Goal: Task Accomplishment & Management: Manage account settings

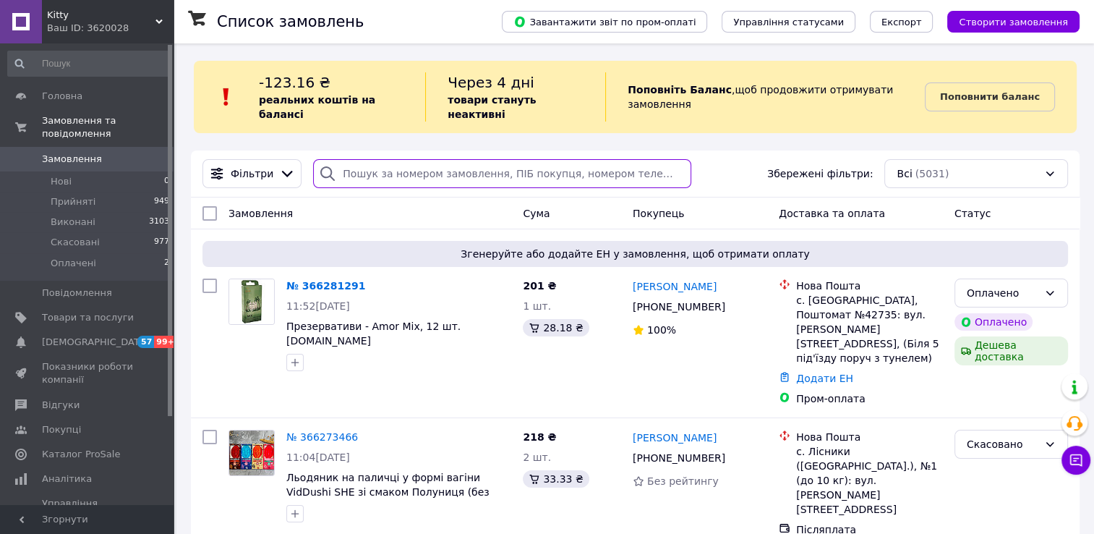
click at [410, 163] on input "search" at bounding box center [502, 173] width 378 height 29
paste input "Ірина Бабіч"
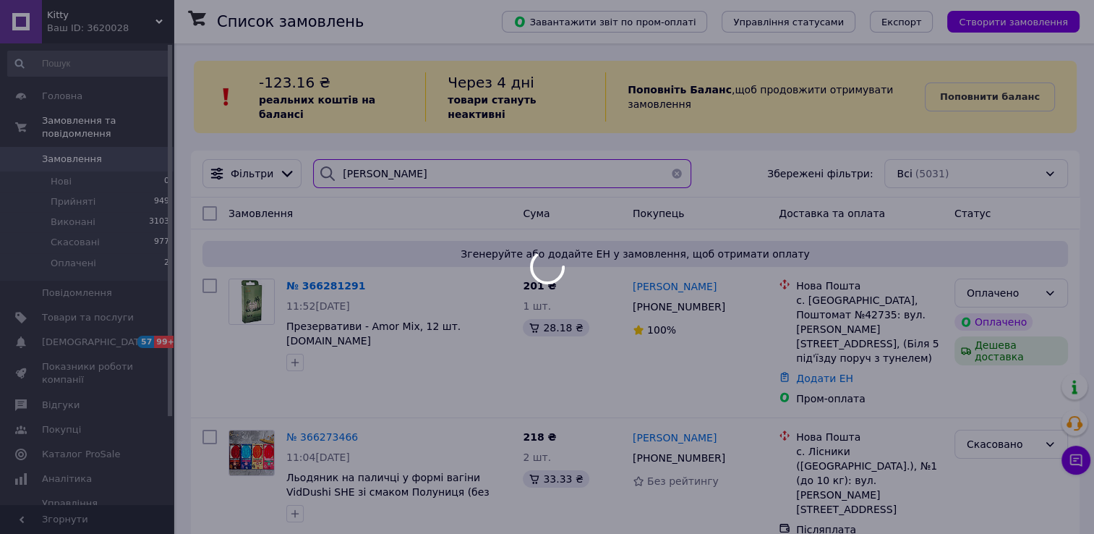
type input "Ірина Бабіч"
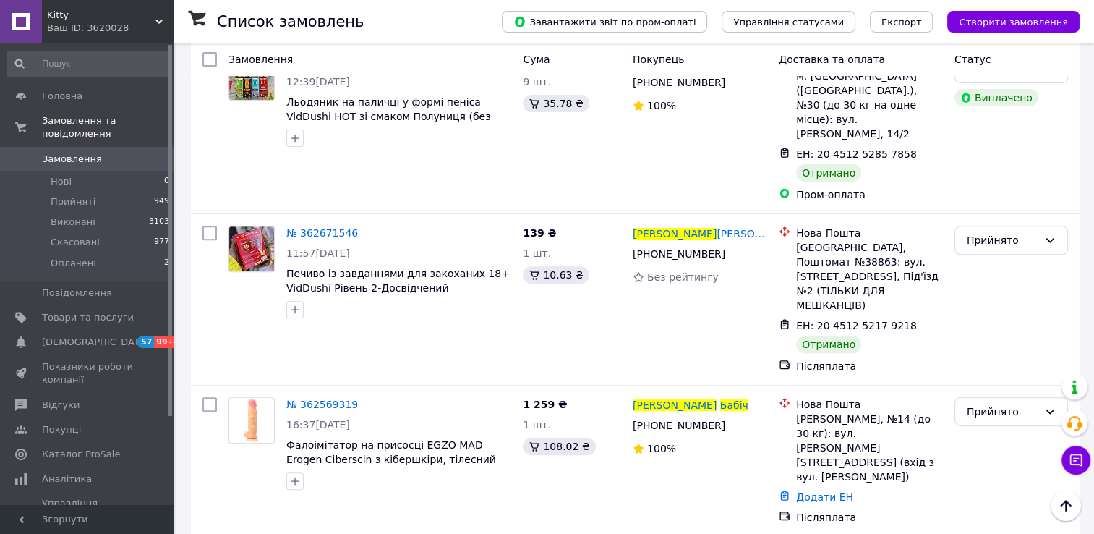
scroll to position [506, 0]
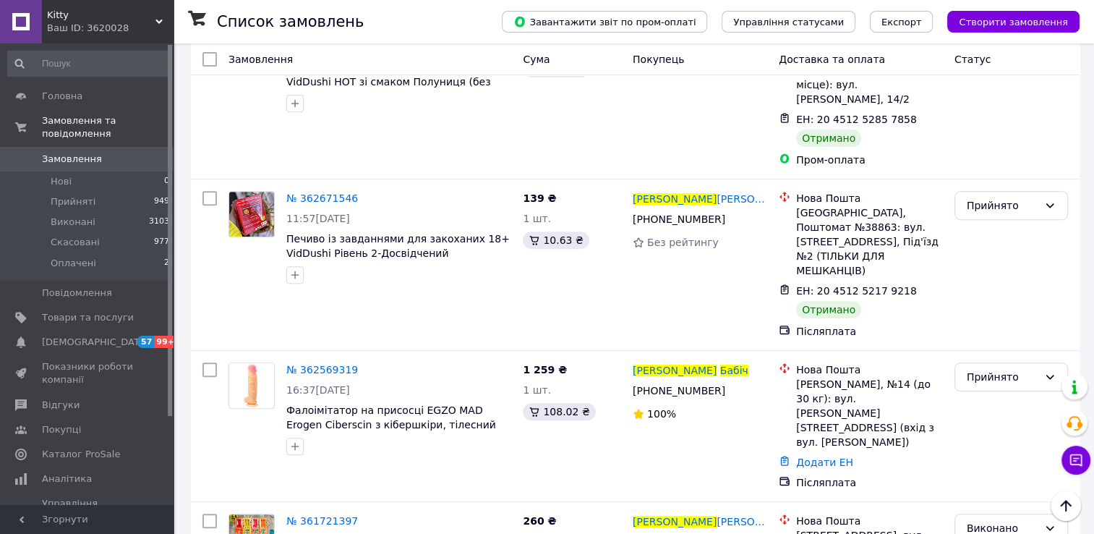
click at [106, 26] on div "Ваш ID: 3620028" at bounding box center [110, 28] width 127 height 13
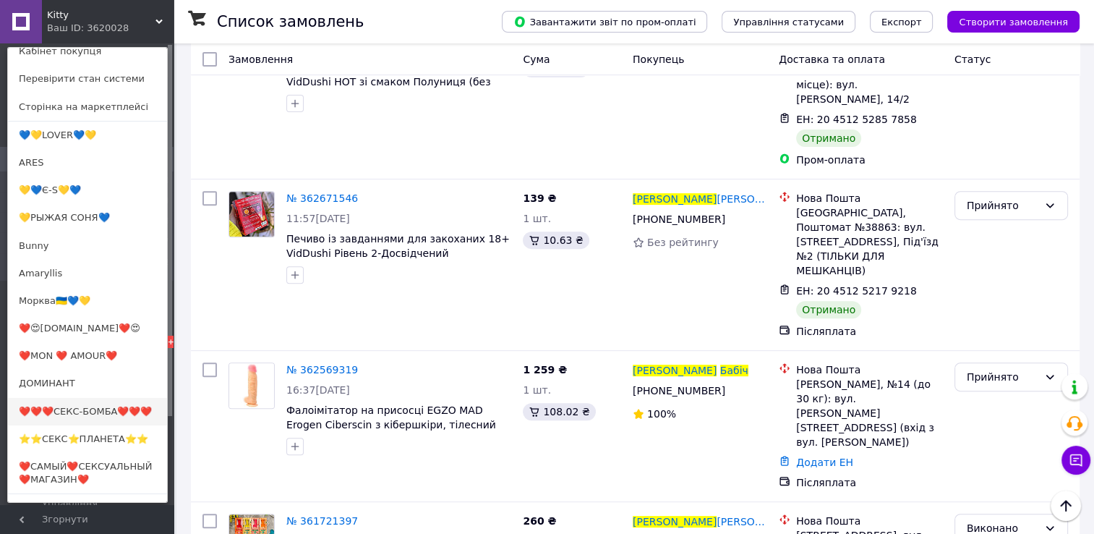
scroll to position [72, 0]
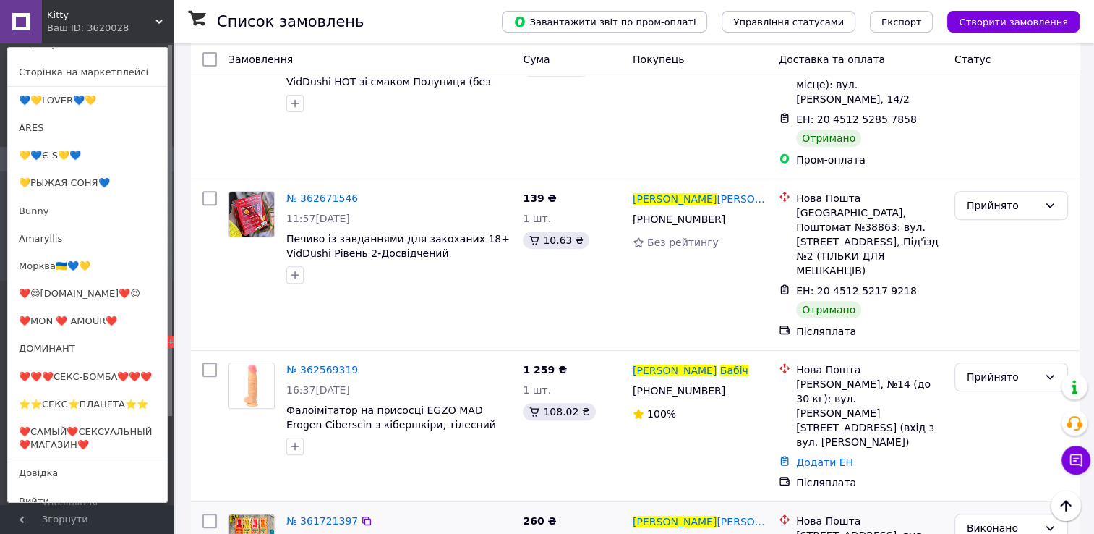
drag, startPoint x: 61, startPoint y: 443, endPoint x: 194, endPoint y: 434, distance: 133.4
click at [61, 443] on link "❤️САМЫЙ❤️СЕКСУАЛЬНЫЙ❤️МАГАЗИН❤️" at bounding box center [87, 438] width 159 height 41
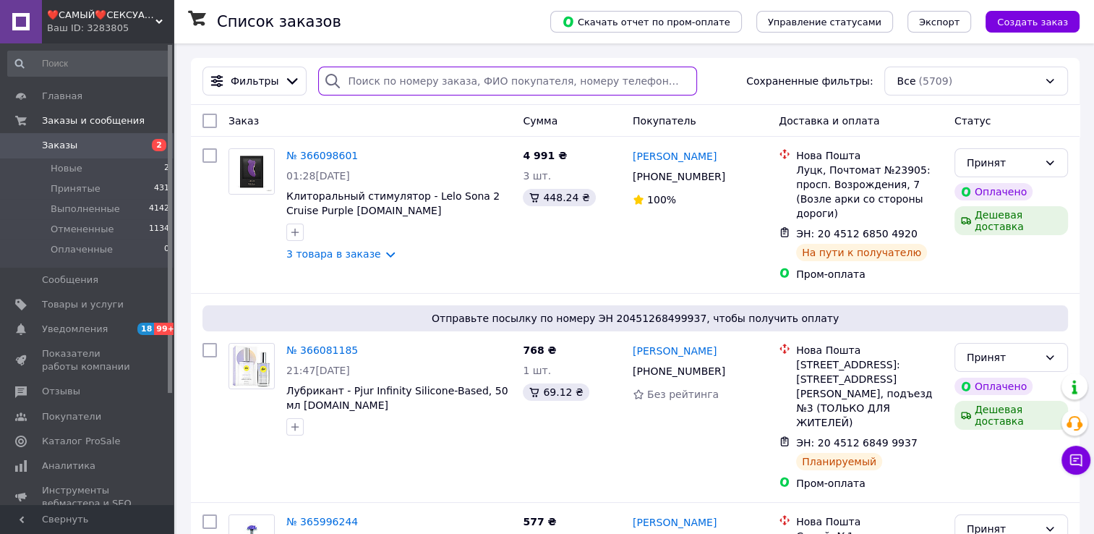
click at [389, 77] on input "search" at bounding box center [507, 81] width 378 height 29
paste input "Артём Сивак"
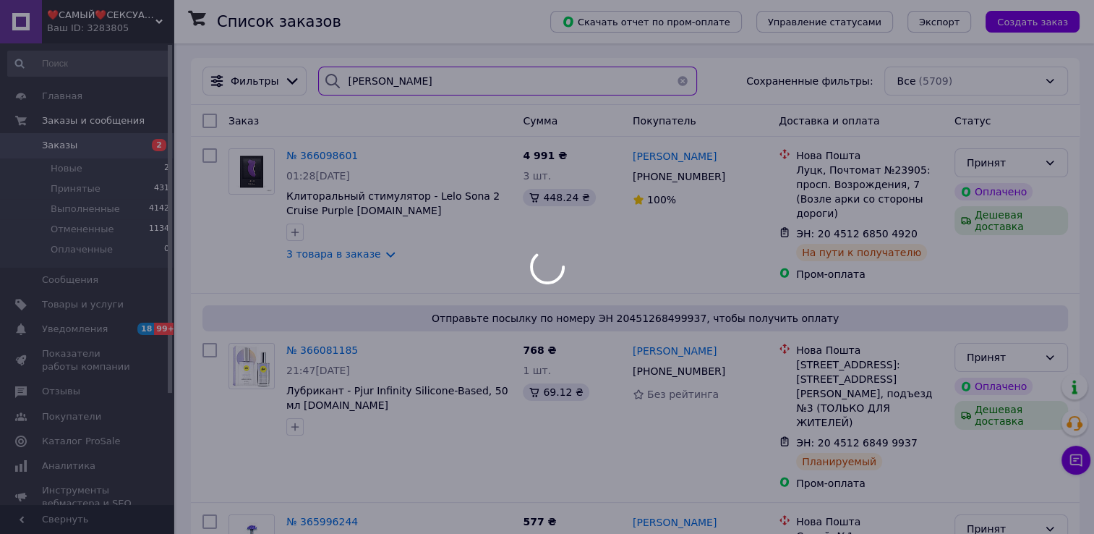
type input "Артём Сивак"
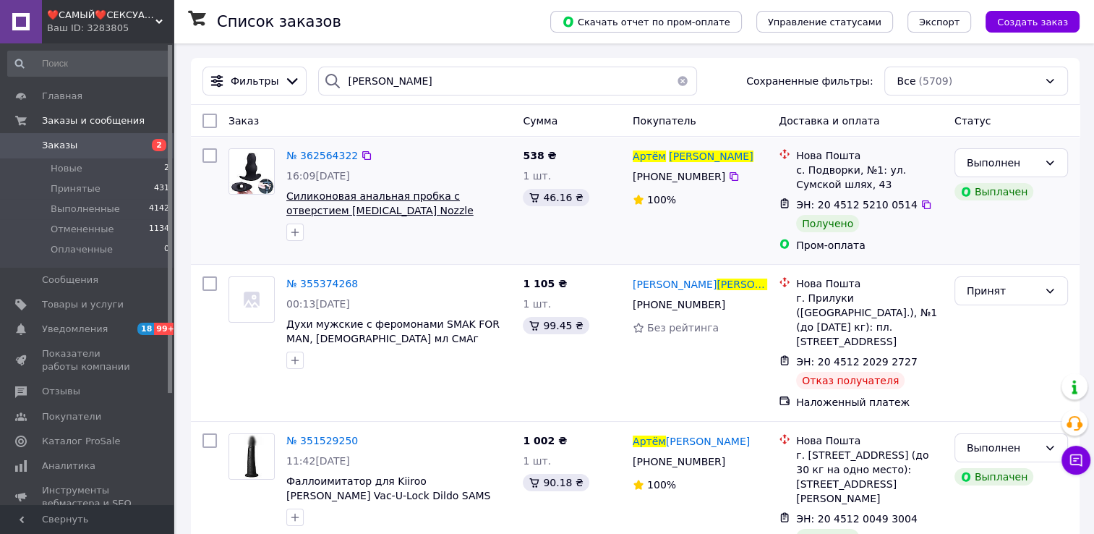
click at [375, 192] on span "Силиконовая анальная пробка с отверстием Enema Nozzle Opening Butt Plug Speculu…" at bounding box center [379, 217] width 187 height 55
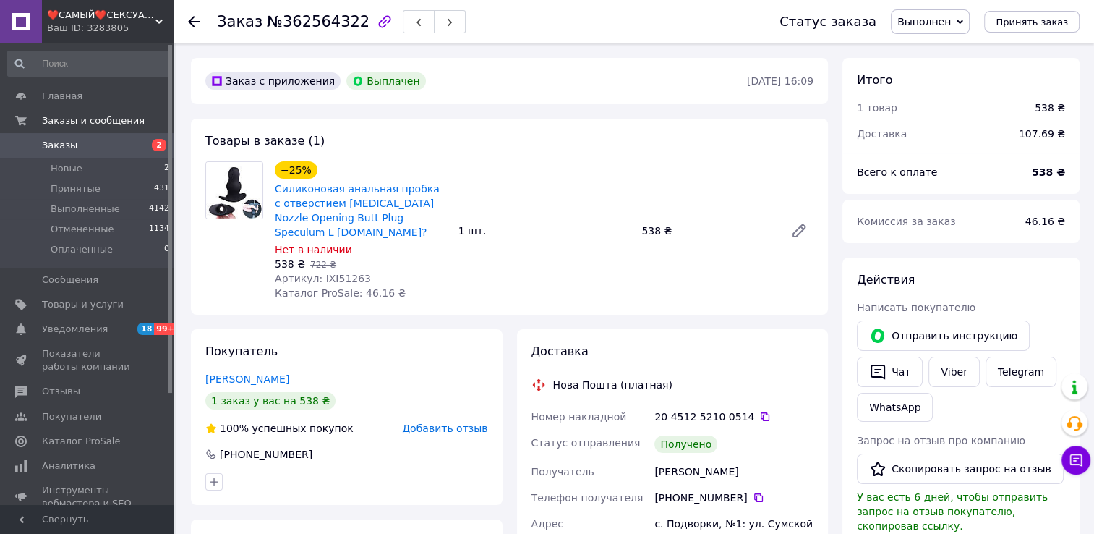
scroll to position [17, 0]
click at [188, 22] on icon at bounding box center [194, 22] width 12 height 12
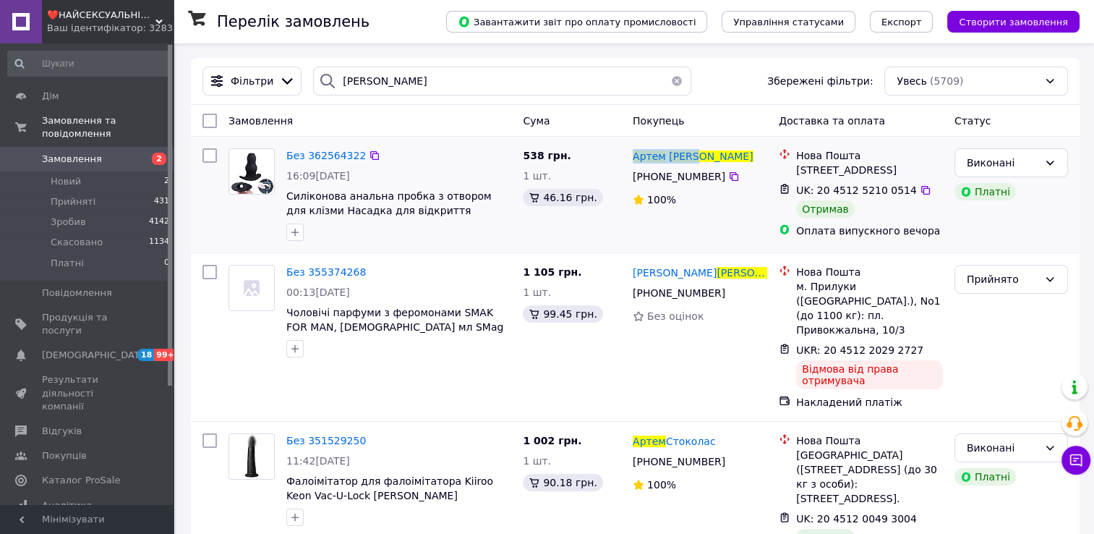
drag, startPoint x: 704, startPoint y: 159, endPoint x: 631, endPoint y: 164, distance: 72.5
click at [631, 164] on div "Артем Сивак" at bounding box center [699, 156] width 137 height 18
copy span "Артем Сивак"
click at [89, 13] on span "❤️НАЙСЕКСУАЛЬНІШИЙ❤️❤️МАГАЗИН❤️" at bounding box center [101, 15] width 108 height 13
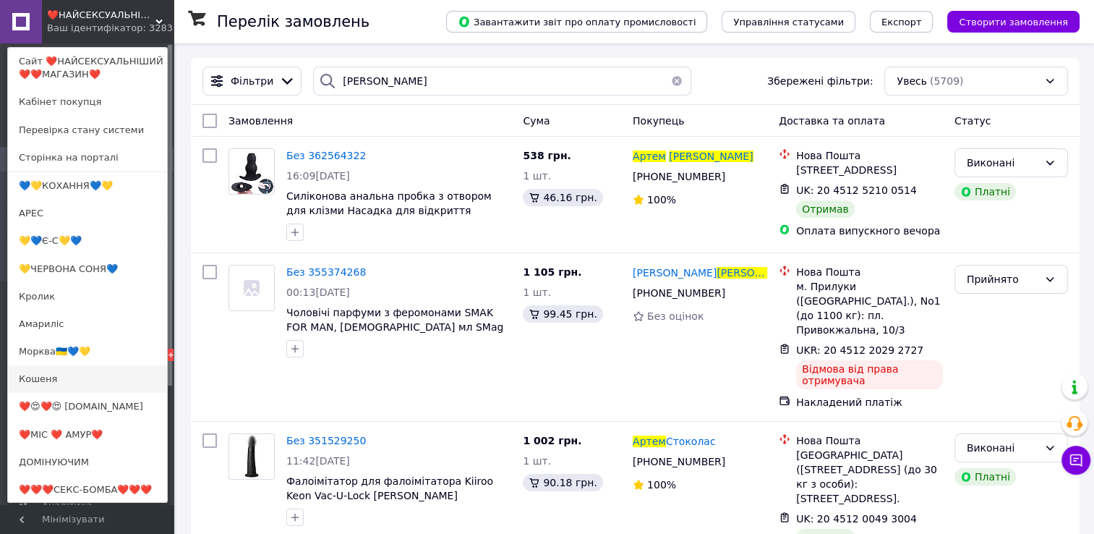
click at [31, 385] on link "Кошеня" at bounding box center [87, 378] width 159 height 27
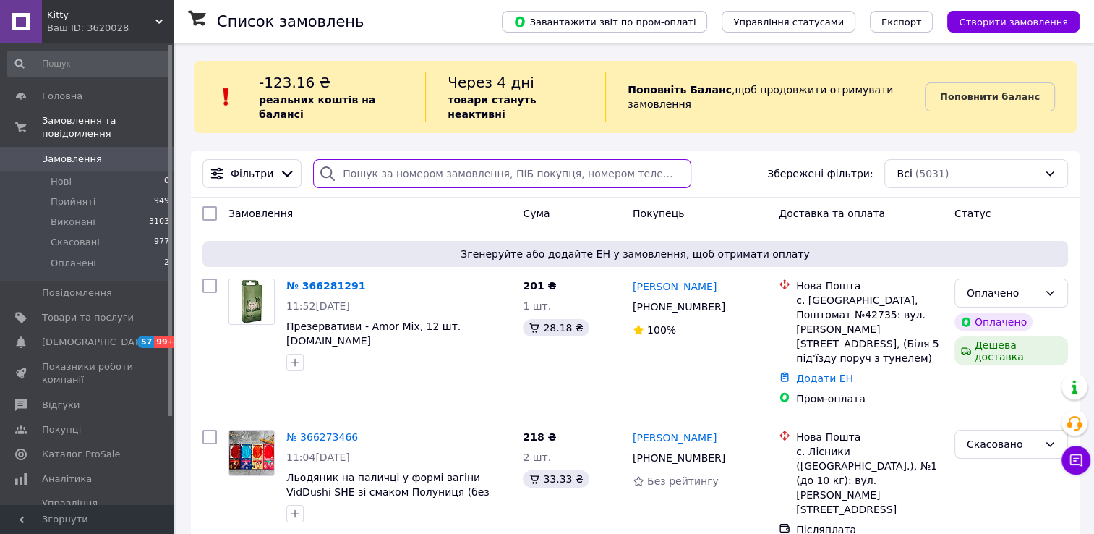
click at [412, 162] on input "search" at bounding box center [502, 173] width 378 height 29
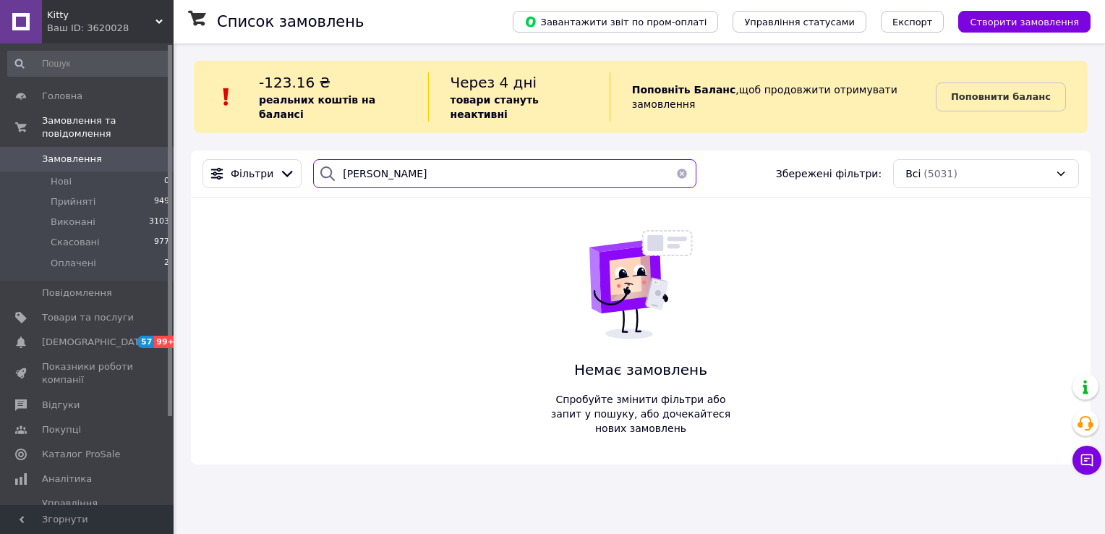
click at [354, 161] on input "Бибкова" at bounding box center [504, 173] width 383 height 29
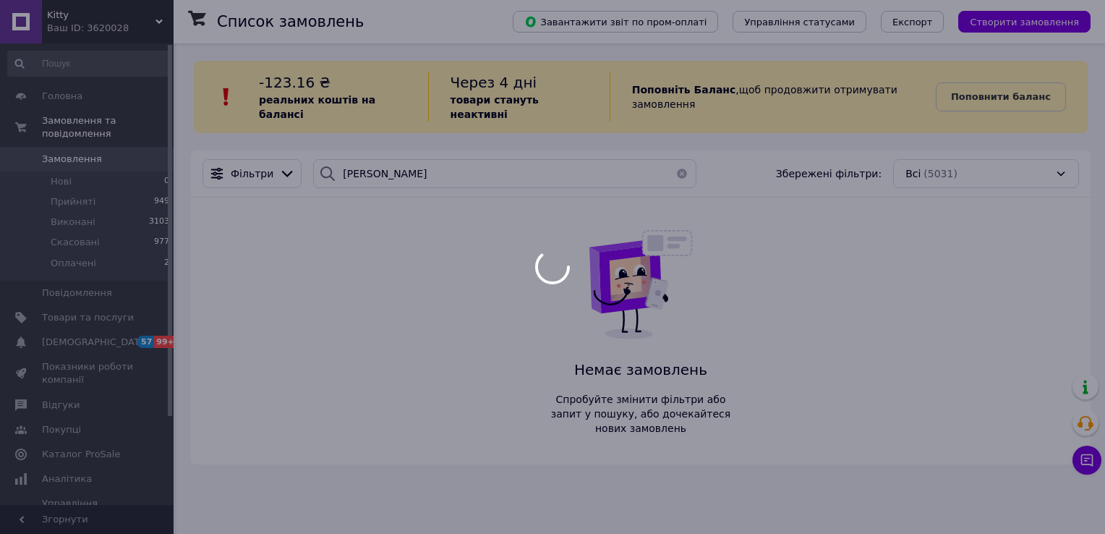
click at [394, 161] on div at bounding box center [552, 267] width 1105 height 534
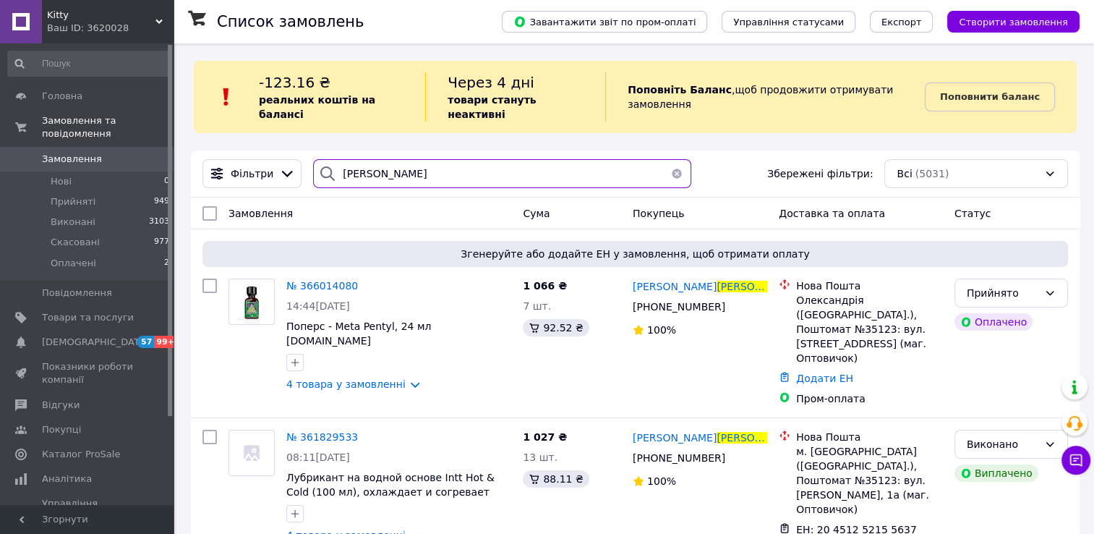
click at [399, 161] on input "Бибикова" at bounding box center [502, 173] width 378 height 29
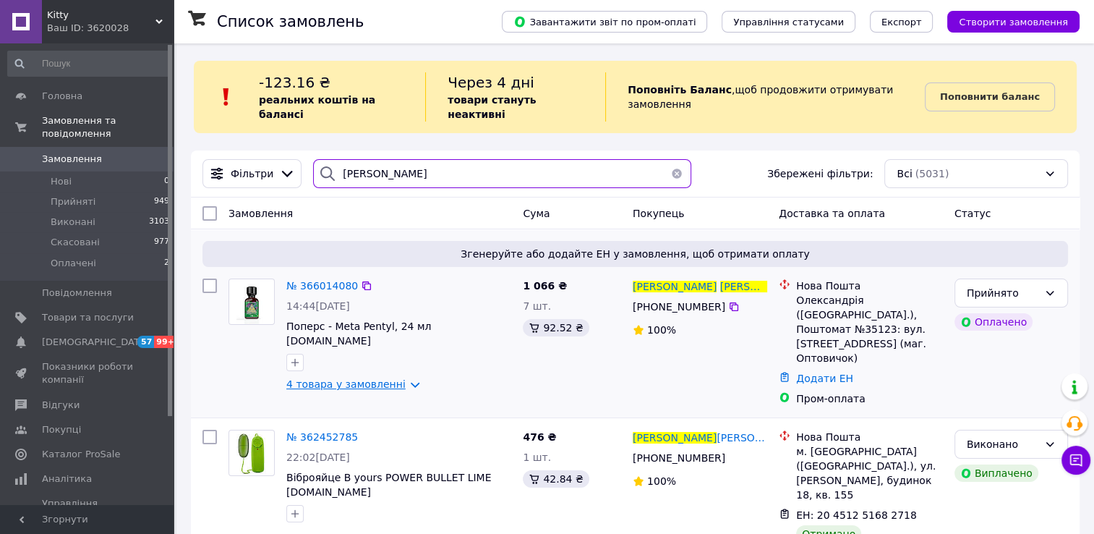
type input "Бибикова карина"
click at [333, 378] on link "4 товара у замовленні" at bounding box center [345, 384] width 119 height 12
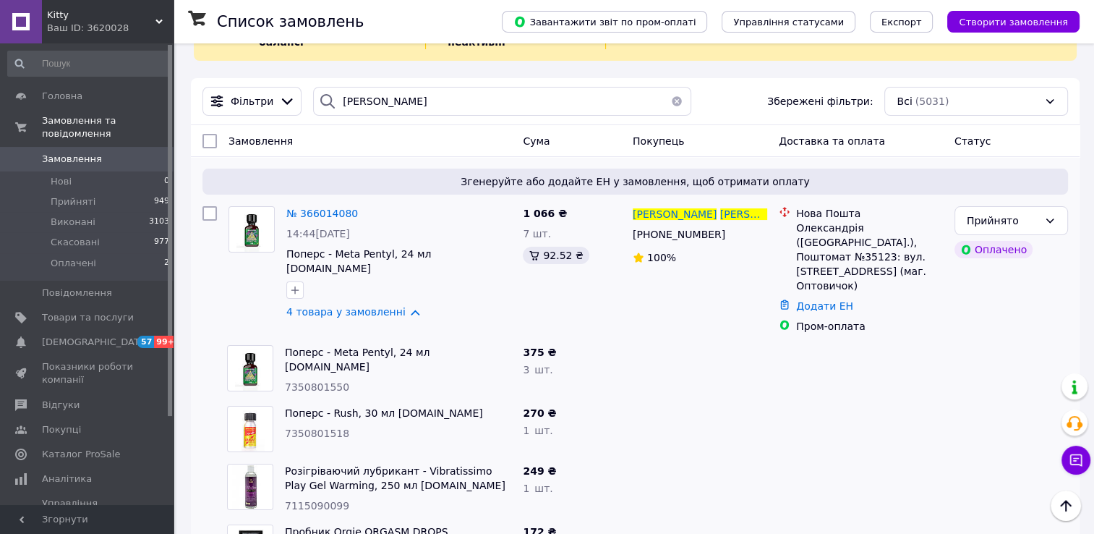
scroll to position [145, 0]
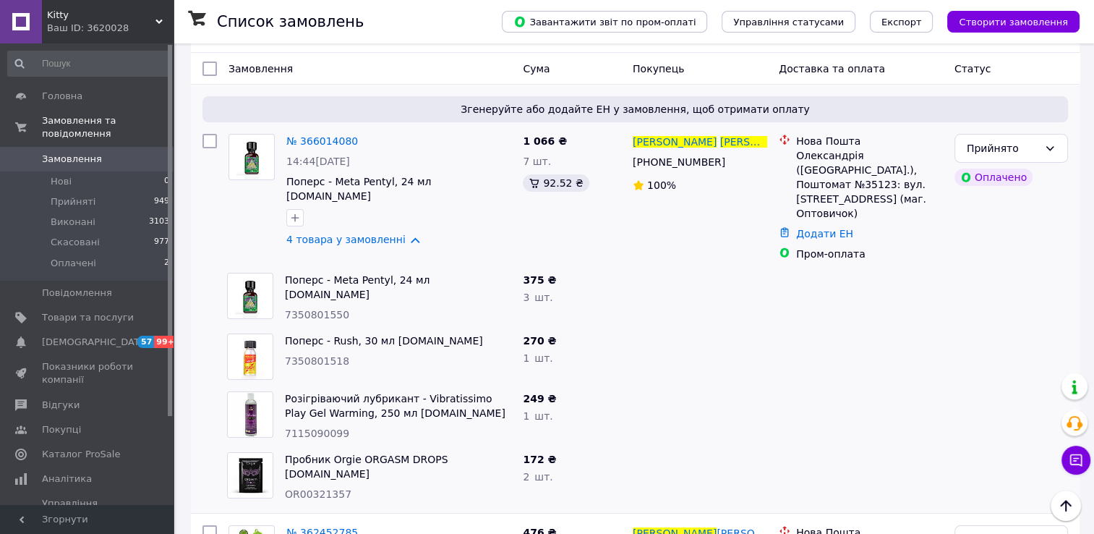
click at [103, 20] on div "Kitty Ваш ID: 3620028" at bounding box center [108, 21] width 132 height 43
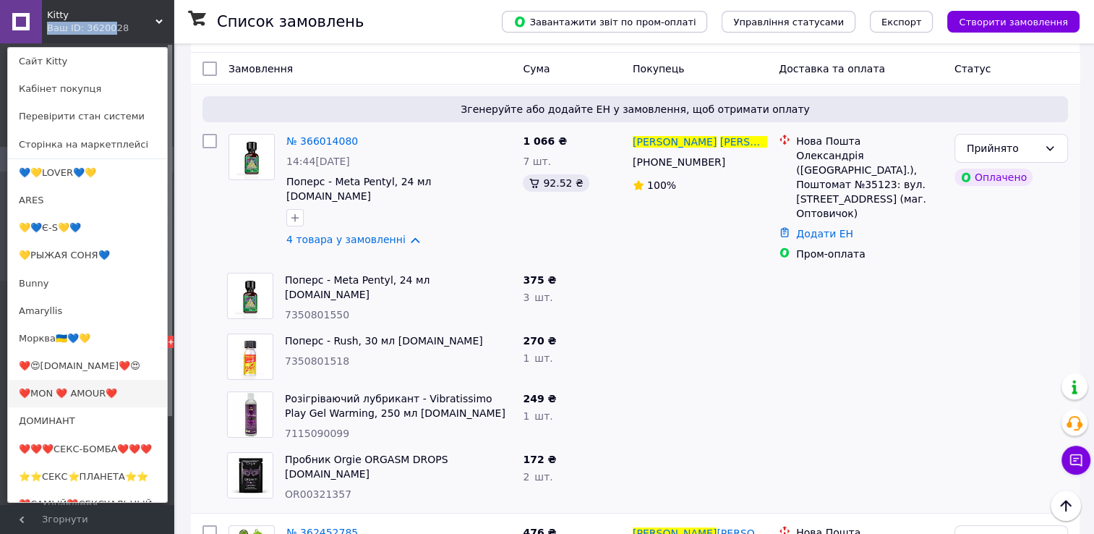
click at [107, 403] on link "❤️MON ❤️ AMOUR❤️" at bounding box center [87, 393] width 159 height 27
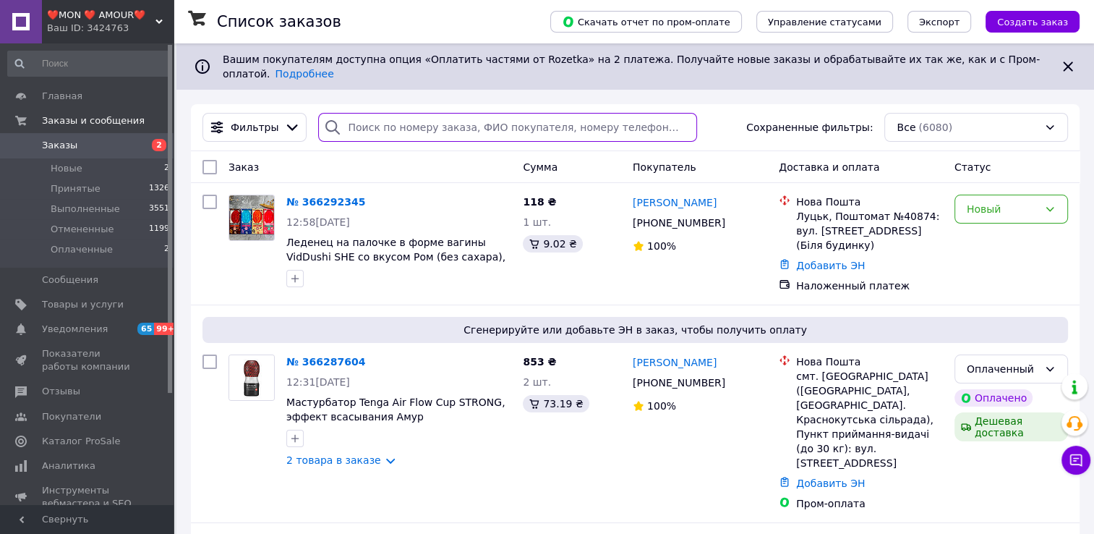
click at [407, 114] on input "search" at bounding box center [507, 127] width 378 height 29
paste input "[PERSON_NAME]"
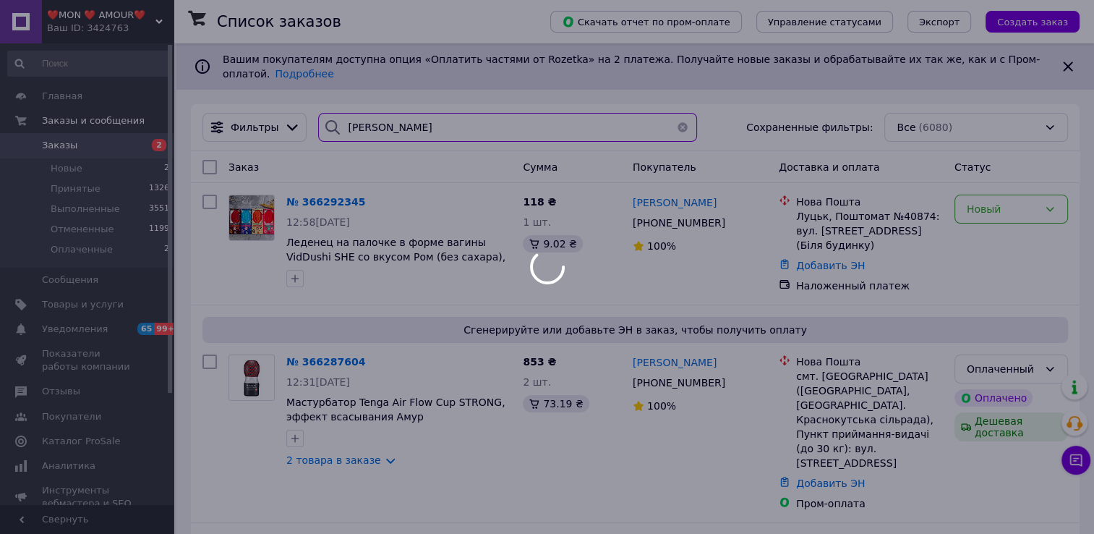
type input "[PERSON_NAME]"
